Goal: Task Accomplishment & Management: Manage account settings

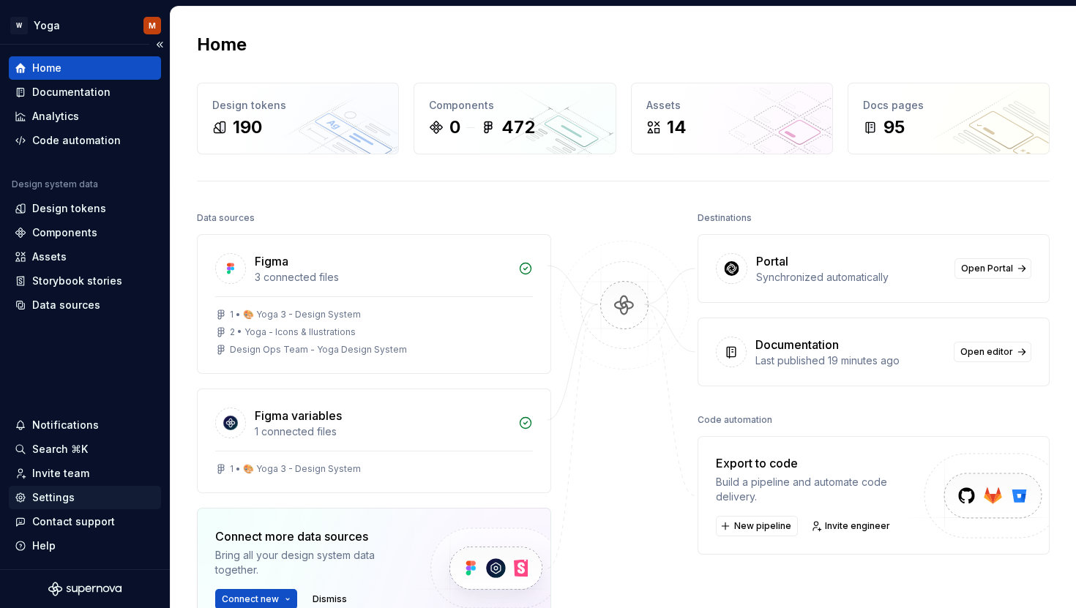
click at [66, 502] on div "Settings" at bounding box center [53, 498] width 42 height 15
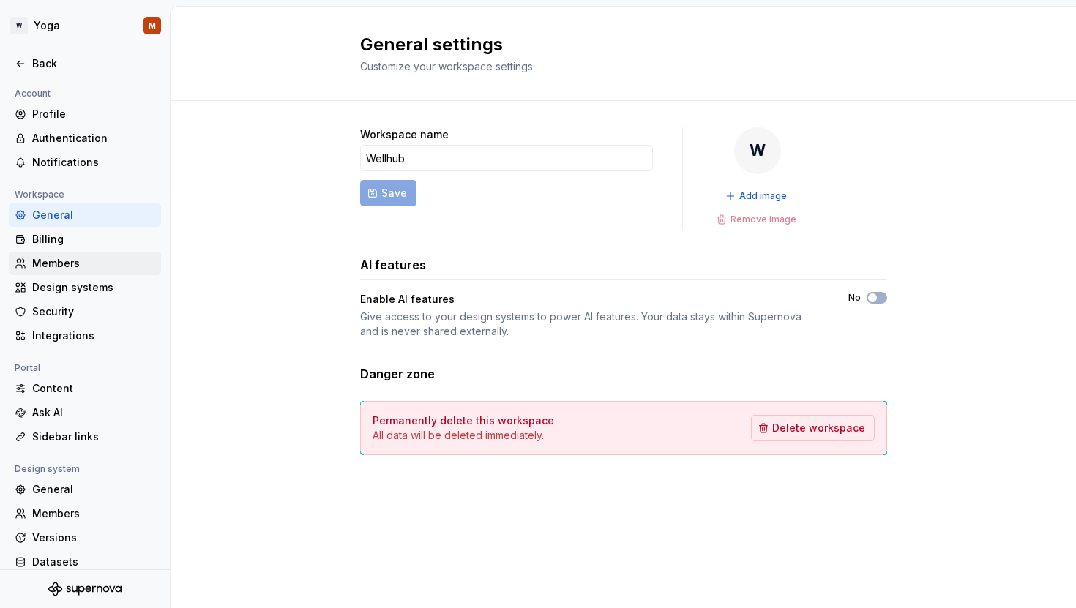
click at [68, 272] on div "Members" at bounding box center [85, 263] width 152 height 23
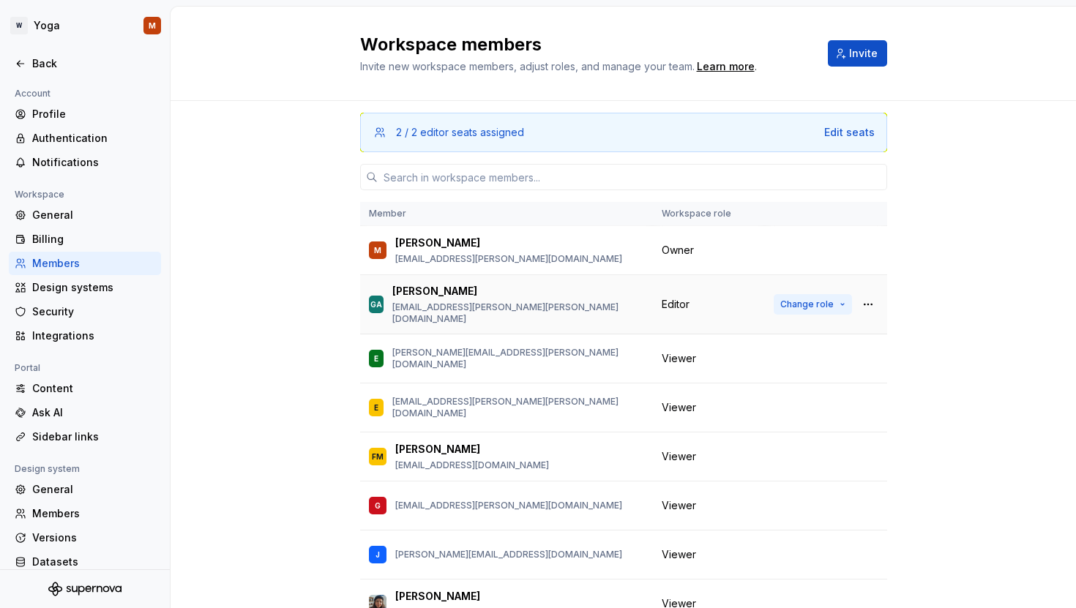
click at [791, 300] on span "Change role" at bounding box center [806, 305] width 53 height 12
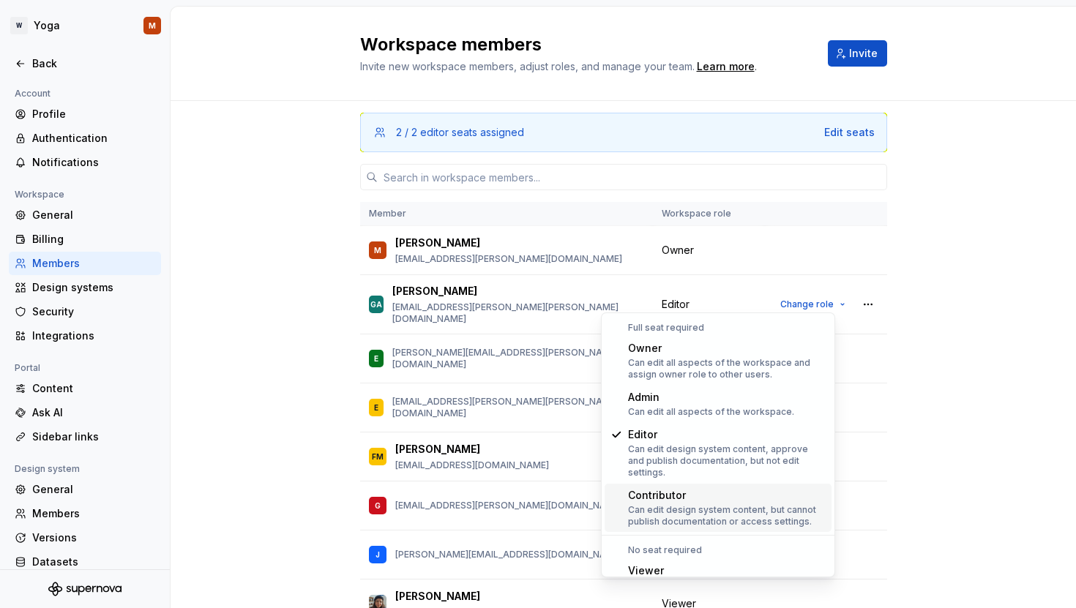
scroll to position [48, 0]
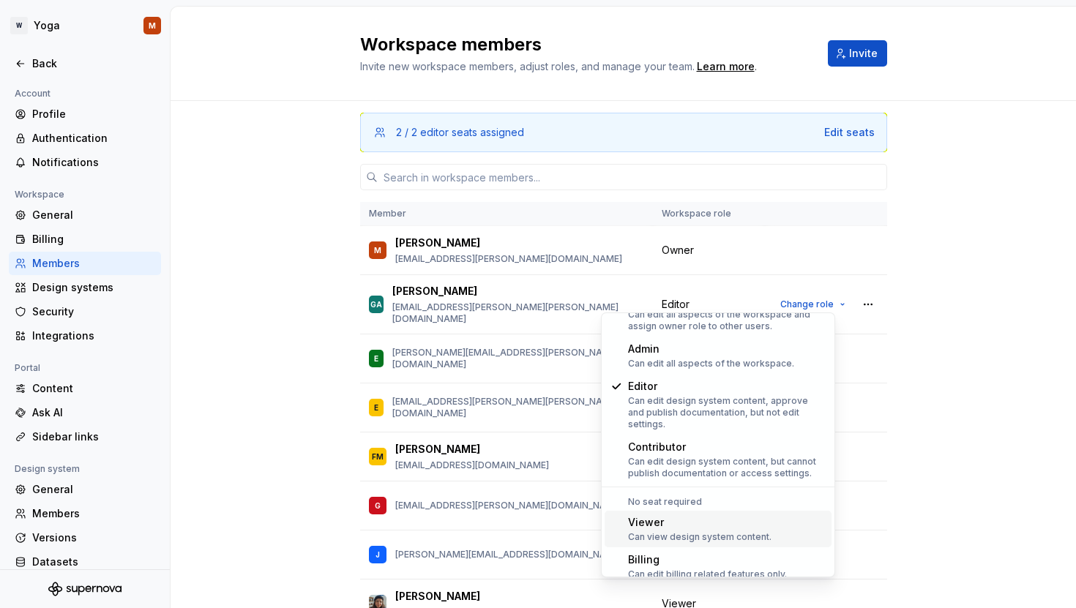
click at [627, 516] on span "Viewer Can view design system content." at bounding box center [718, 529] width 227 height 37
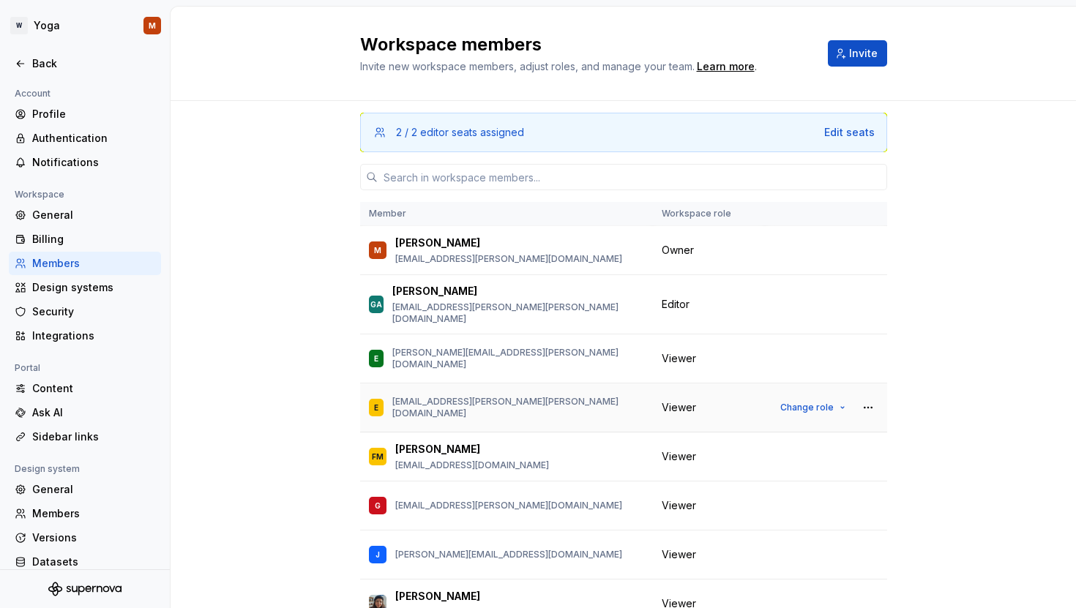
scroll to position [7, 0]
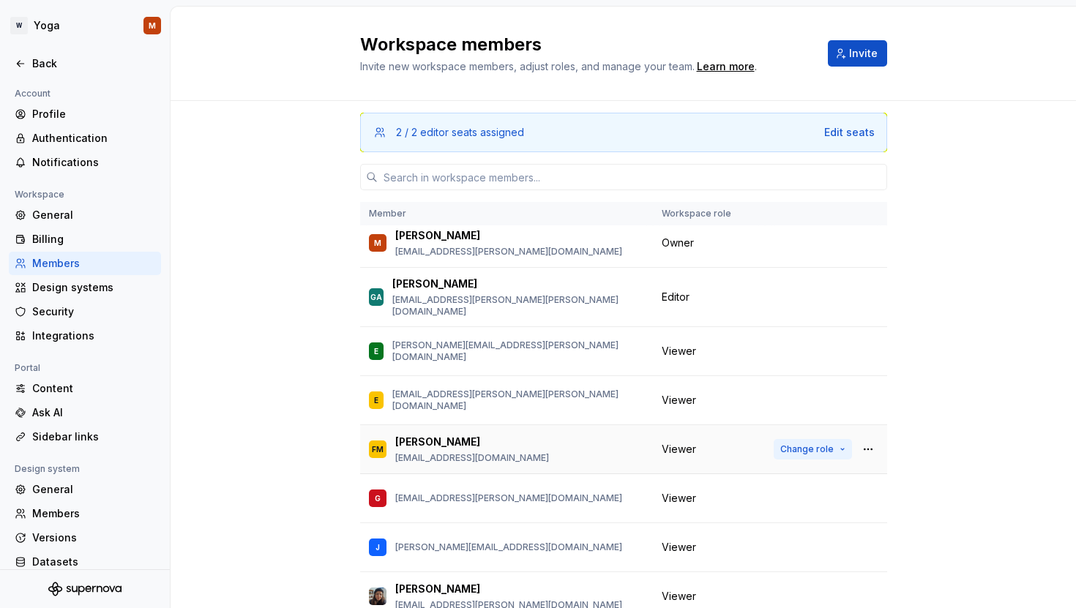
click at [780, 444] on span "Change role" at bounding box center [806, 450] width 53 height 12
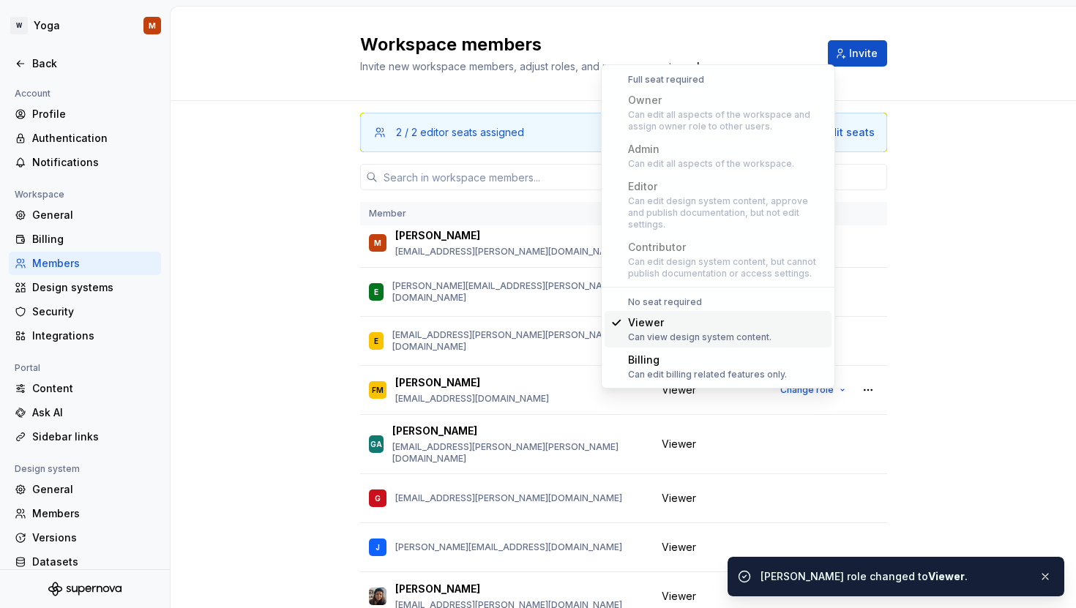
click at [277, 261] on div "2 / 2 editor seats assigned Edit seats Member Workspace role M Matheus [EMAIL_A…" at bounding box center [624, 402] width 906 height 602
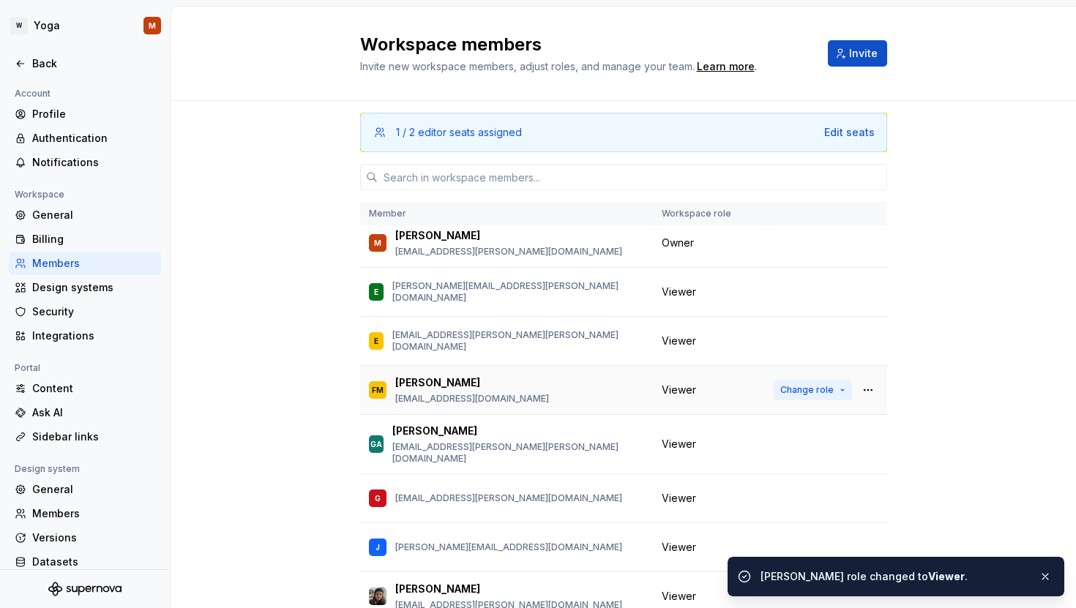
click at [796, 392] on span "Change role" at bounding box center [806, 390] width 53 height 12
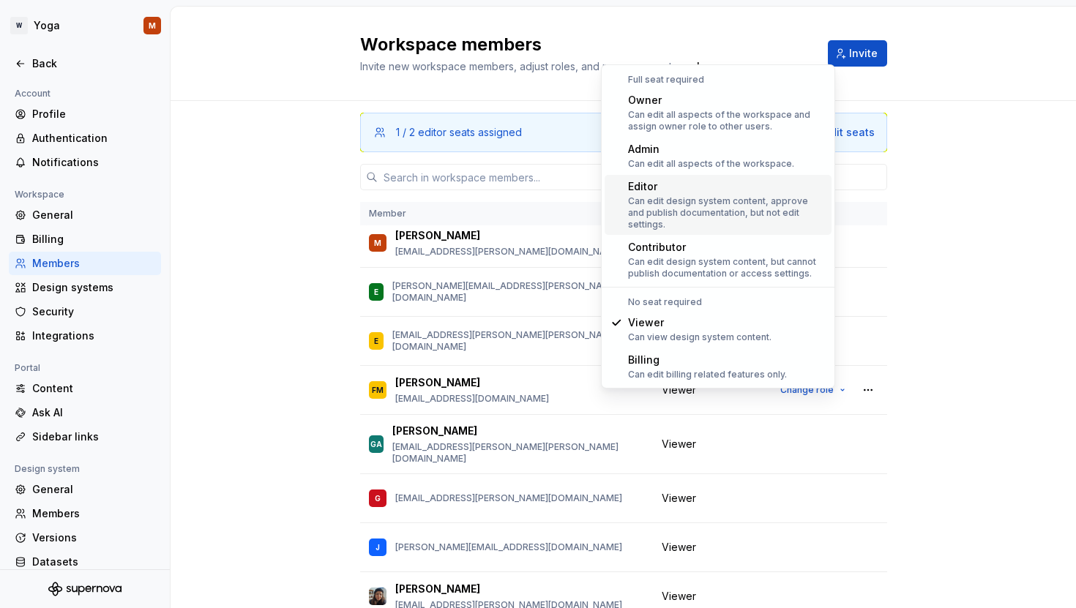
click at [735, 202] on div "Can edit design system content, approve and publish documentation, but not edit…" at bounding box center [727, 212] width 198 height 35
